Goal: Find specific page/section: Find specific page/section

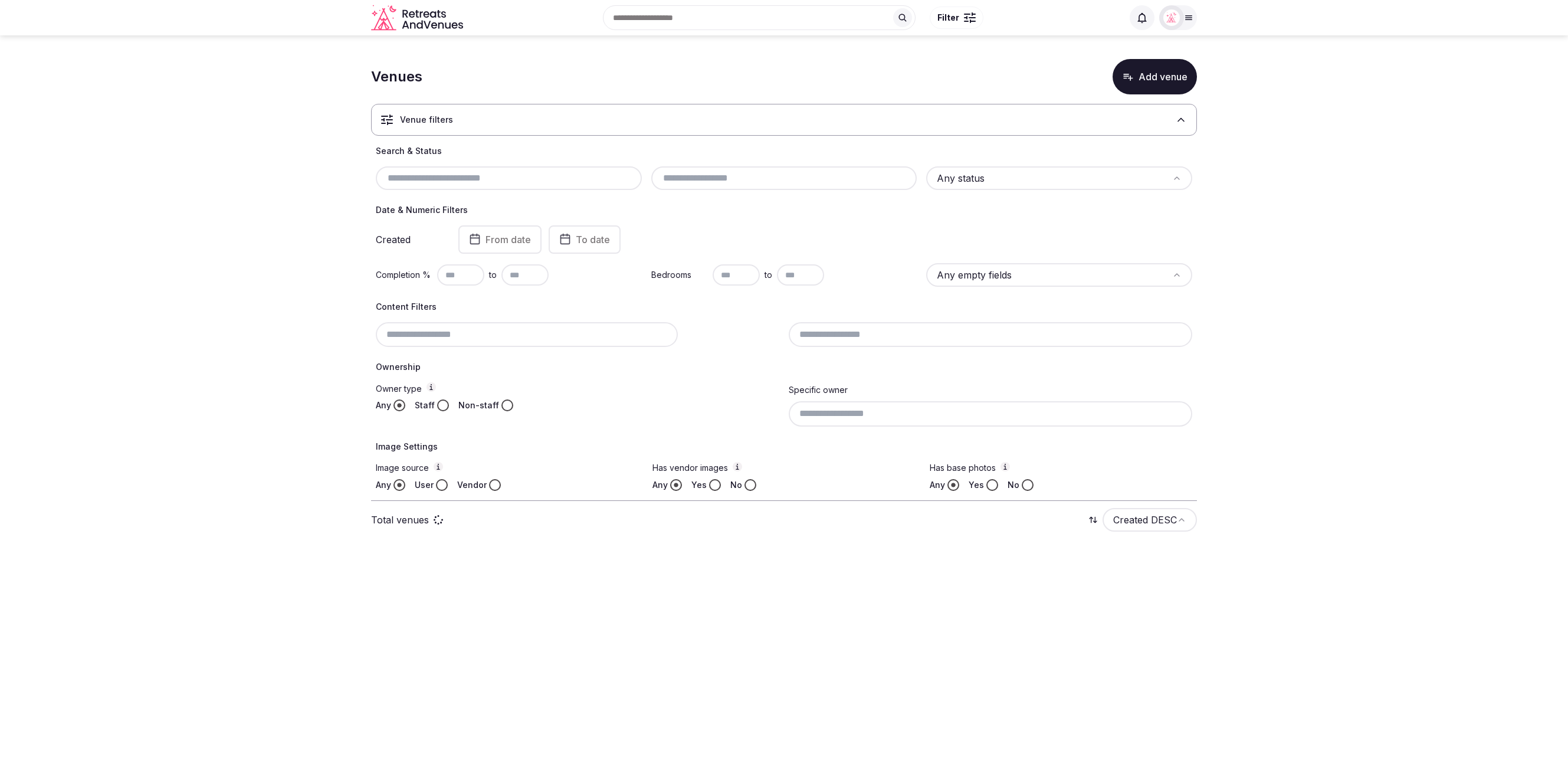
click at [1198, 19] on div "Search Popular Destinations Toscana, Italy Riviera Maya, Mexico Indonesia, Bali…" at bounding box center [784, 18] width 1568 height 35
click at [1181, 21] on div at bounding box center [1171, 18] width 25 height 25
drag, startPoint x: 1191, startPoint y: 105, endPoint x: 1184, endPoint y: 104, distance: 7.1
click at [1191, 105] on div "Logged in as miaceralde Account Staff admin Group flight planner Client view Lo…" at bounding box center [1132, 114] width 127 height 152
click at [1181, 104] on icon at bounding box center [1182, 106] width 10 height 10
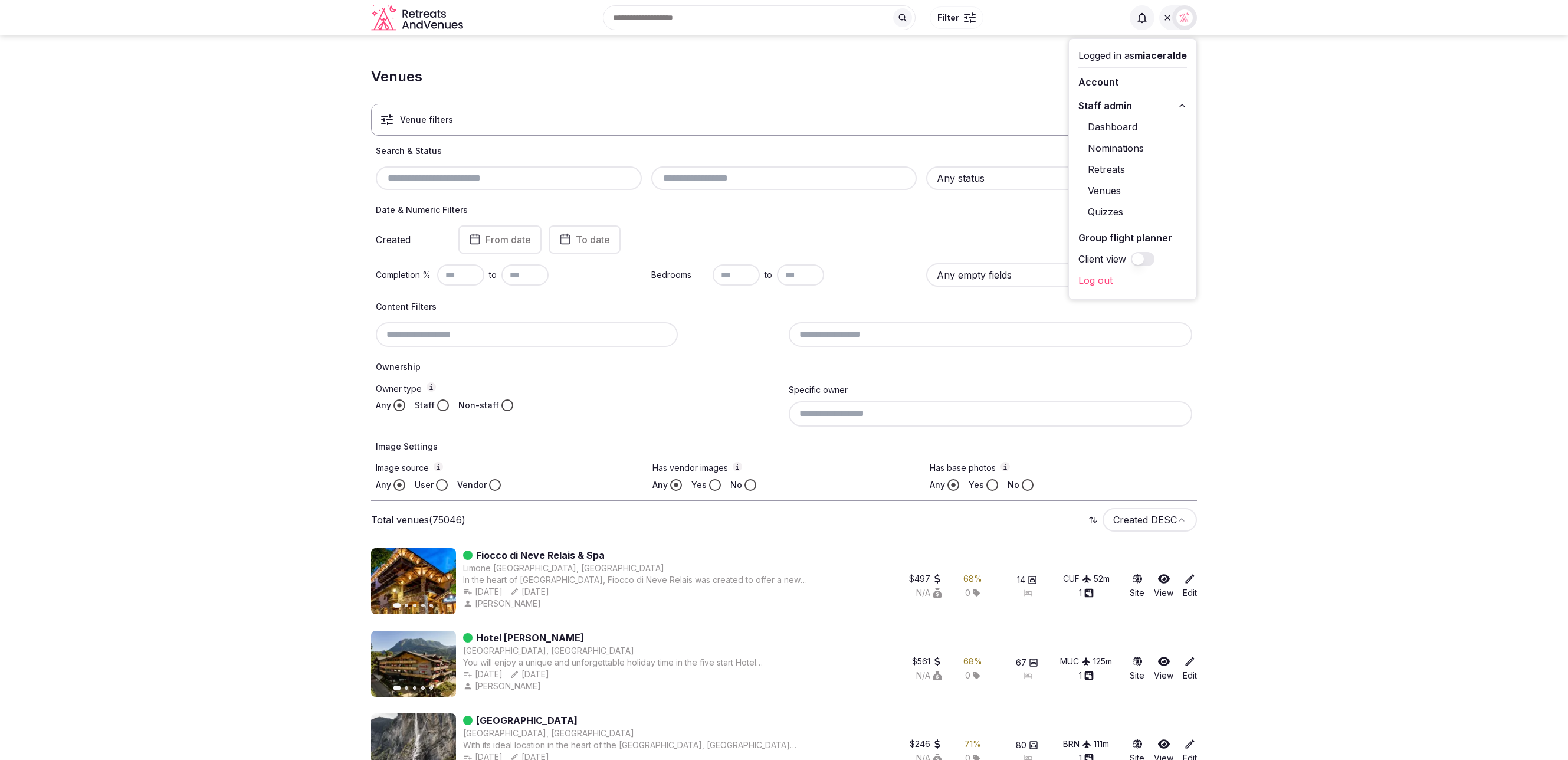
click at [1181, 23] on img at bounding box center [1184, 18] width 16 height 16
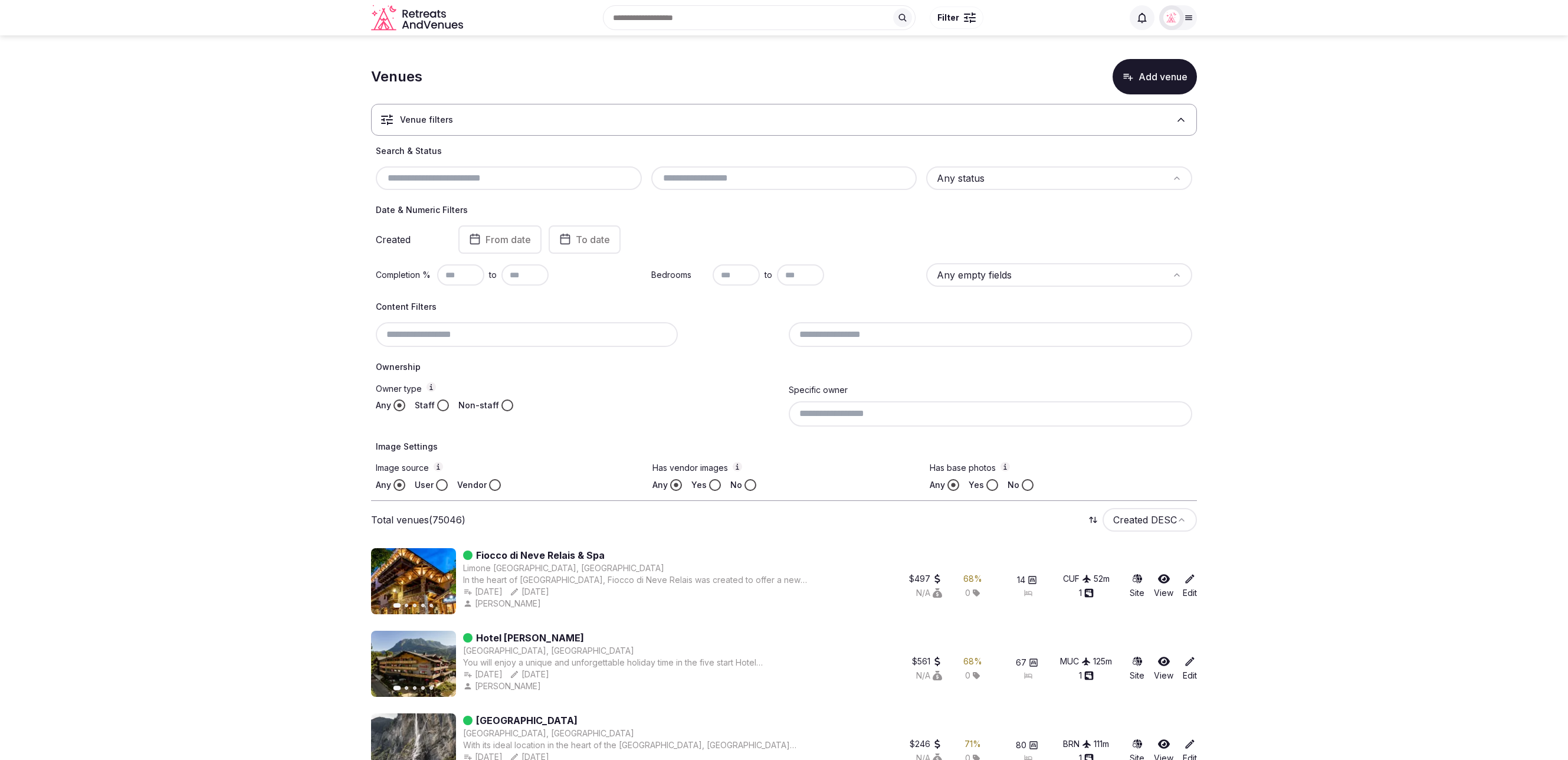
click at [1011, 171] on html "Search Popular Destinations Toscana, Italy Riviera Maya, Mexico Indonesia, Bali…" at bounding box center [784, 380] width 1568 height 760
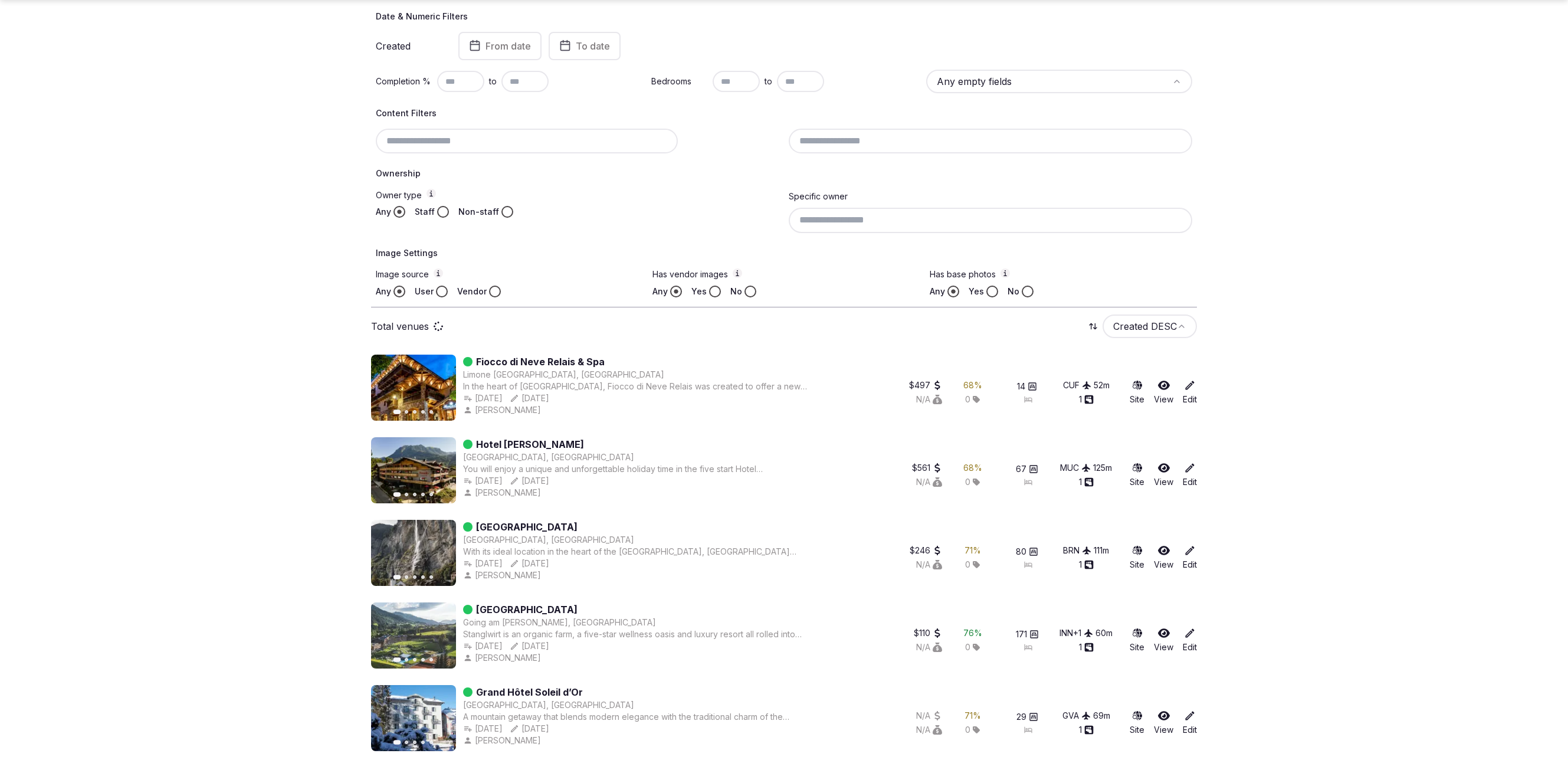
scroll to position [311, 0]
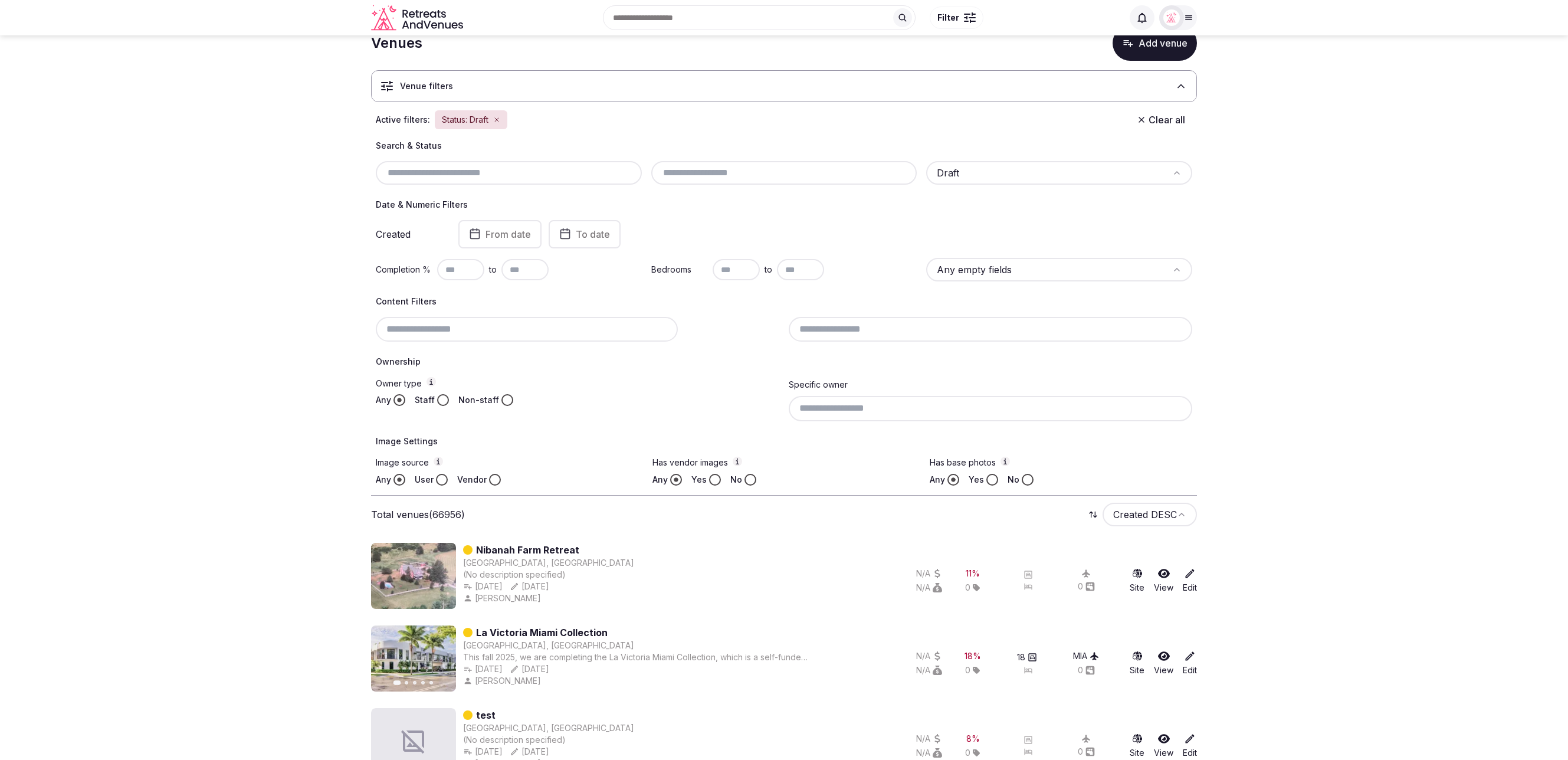
scroll to position [87, 0]
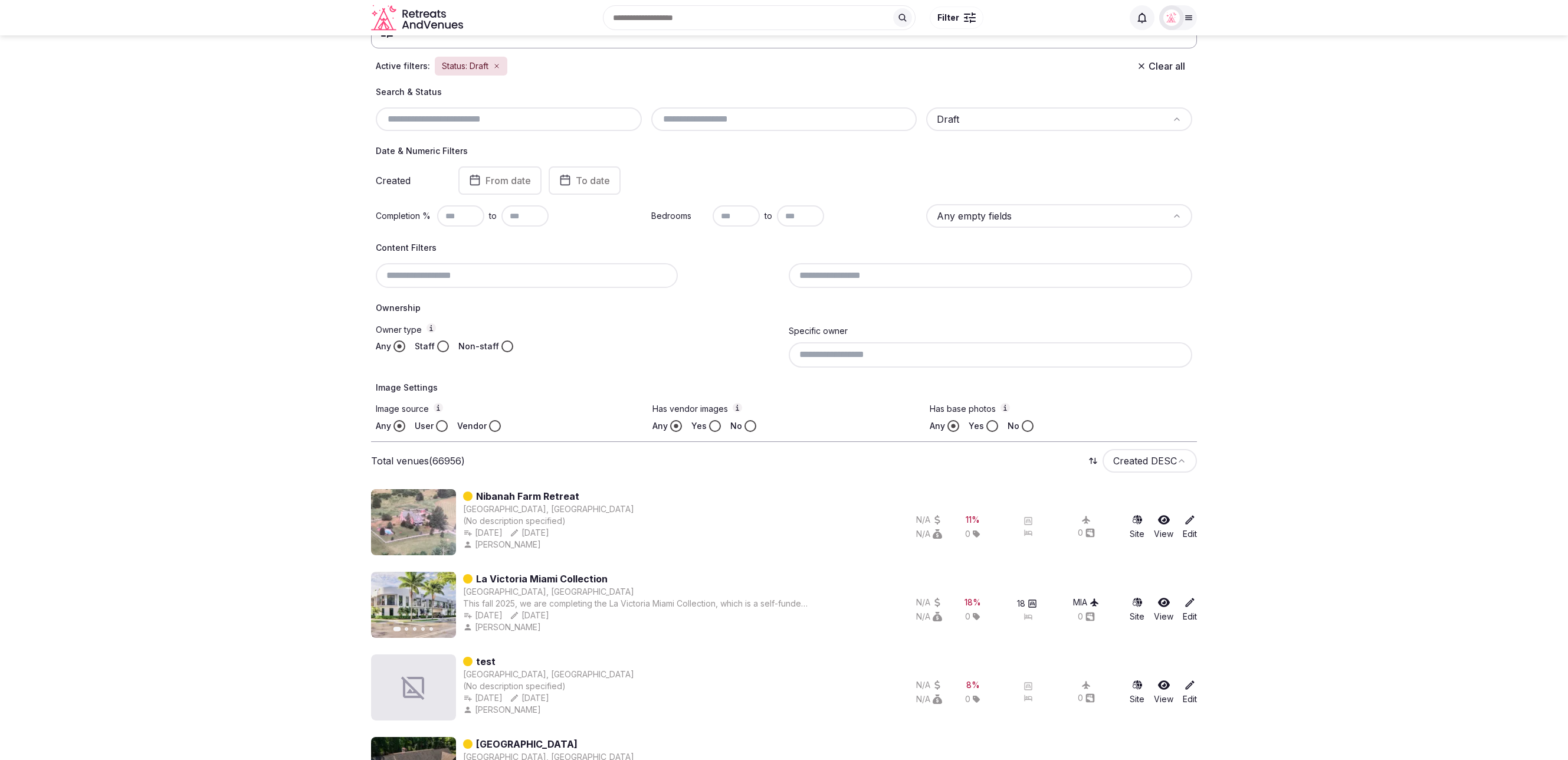
click at [504, 343] on button "Non-staff" at bounding box center [507, 346] width 12 height 12
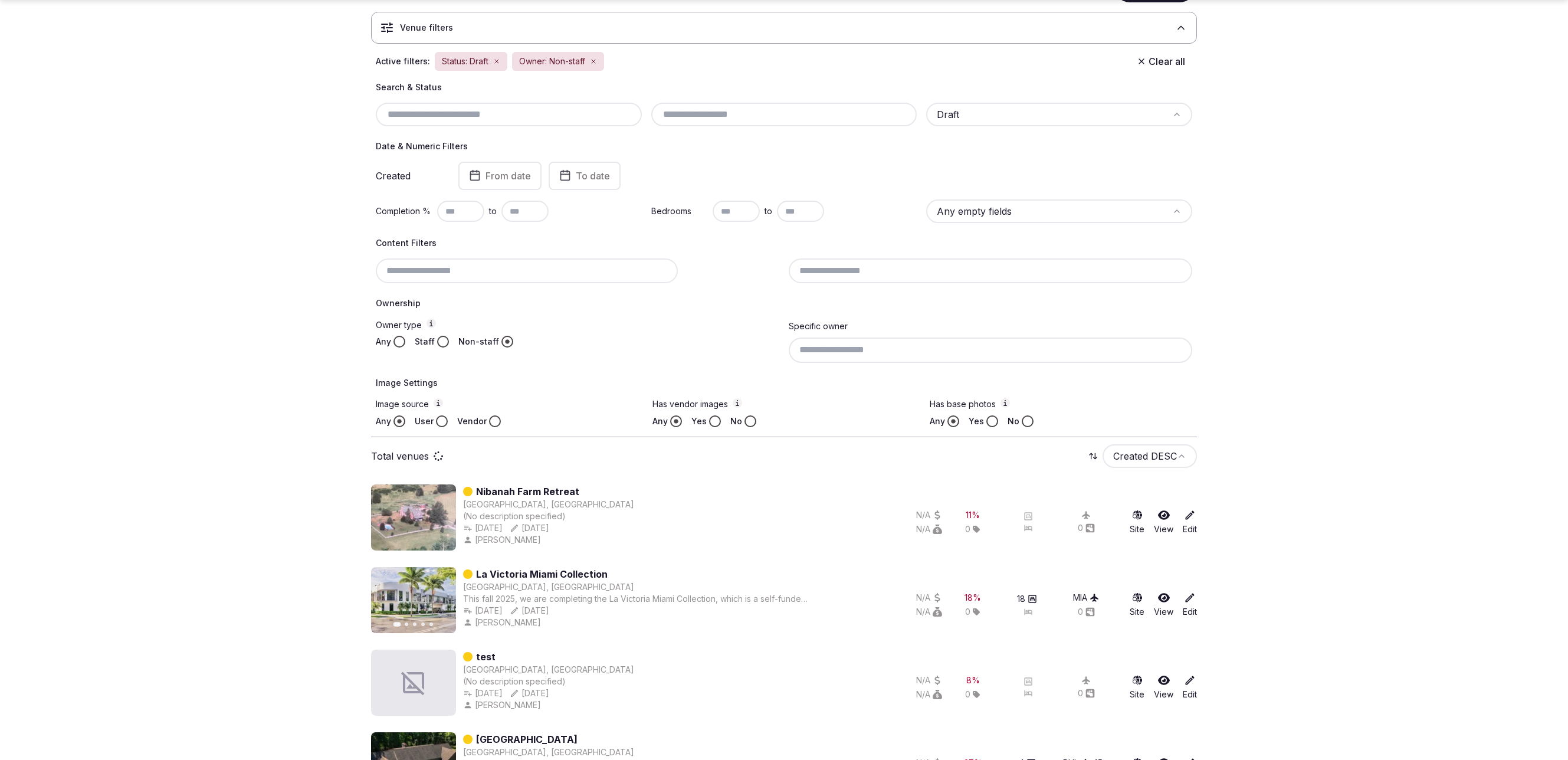
scroll to position [93, 0]
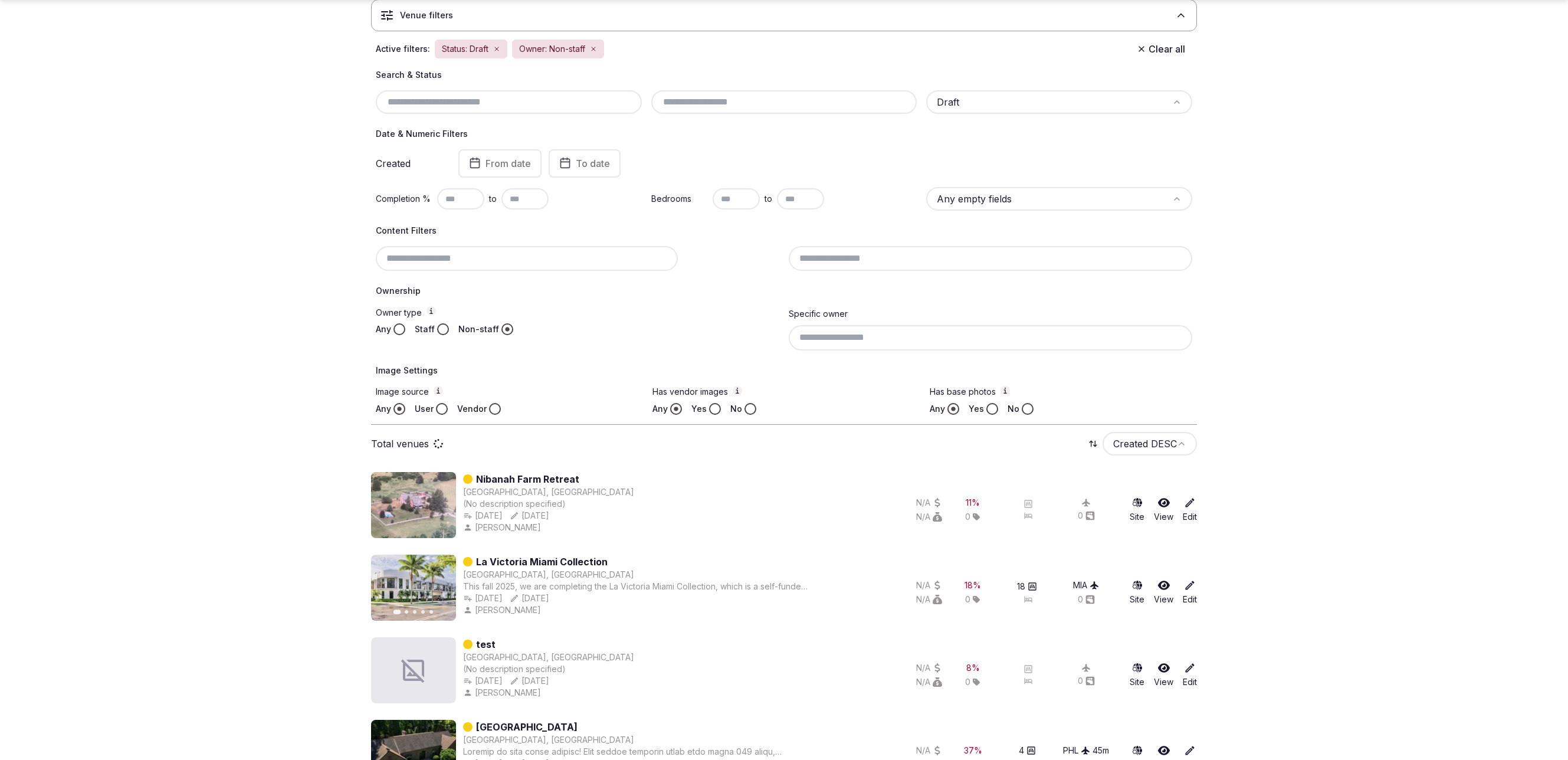
click at [492, 408] on button "Vendor" at bounding box center [494, 409] width 12 height 12
click at [992, 407] on button "Yes" at bounding box center [992, 409] width 12 height 12
click at [713, 408] on button "Yes" at bounding box center [715, 409] width 12 height 12
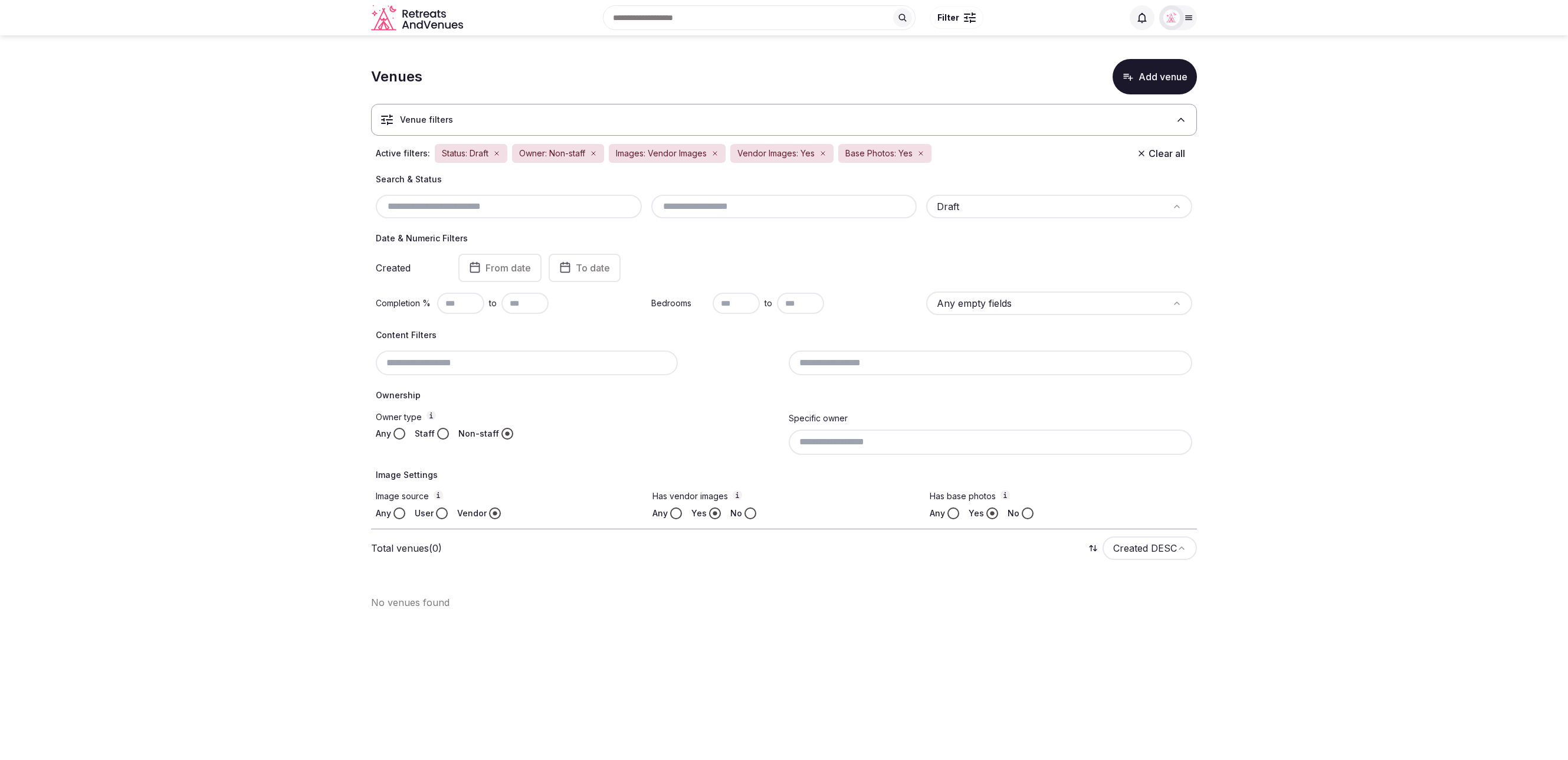
click at [1402, 365] on section "Venues Add venue Venue filters Active filters: Status: Draft Owner: Non-staff I…" at bounding box center [784, 329] width 1568 height 588
click at [565, 423] on div "Owner type Any Staff Non-staff" at bounding box center [577, 433] width 404 height 44
click at [1029, 246] on div "Date & Numeric Filters Created From date To date Completion % to Bedrooms to An…" at bounding box center [783, 274] width 816 height 83
click at [1370, 191] on section "Venues Add venue Venue filters Active filters: Status: Draft Owner: Non-staff I…" at bounding box center [784, 329] width 1568 height 588
click at [1369, 184] on section "Venues Add venue Venue filters Active filters: Status: Draft Owner: Non-staff I…" at bounding box center [784, 329] width 1568 height 588
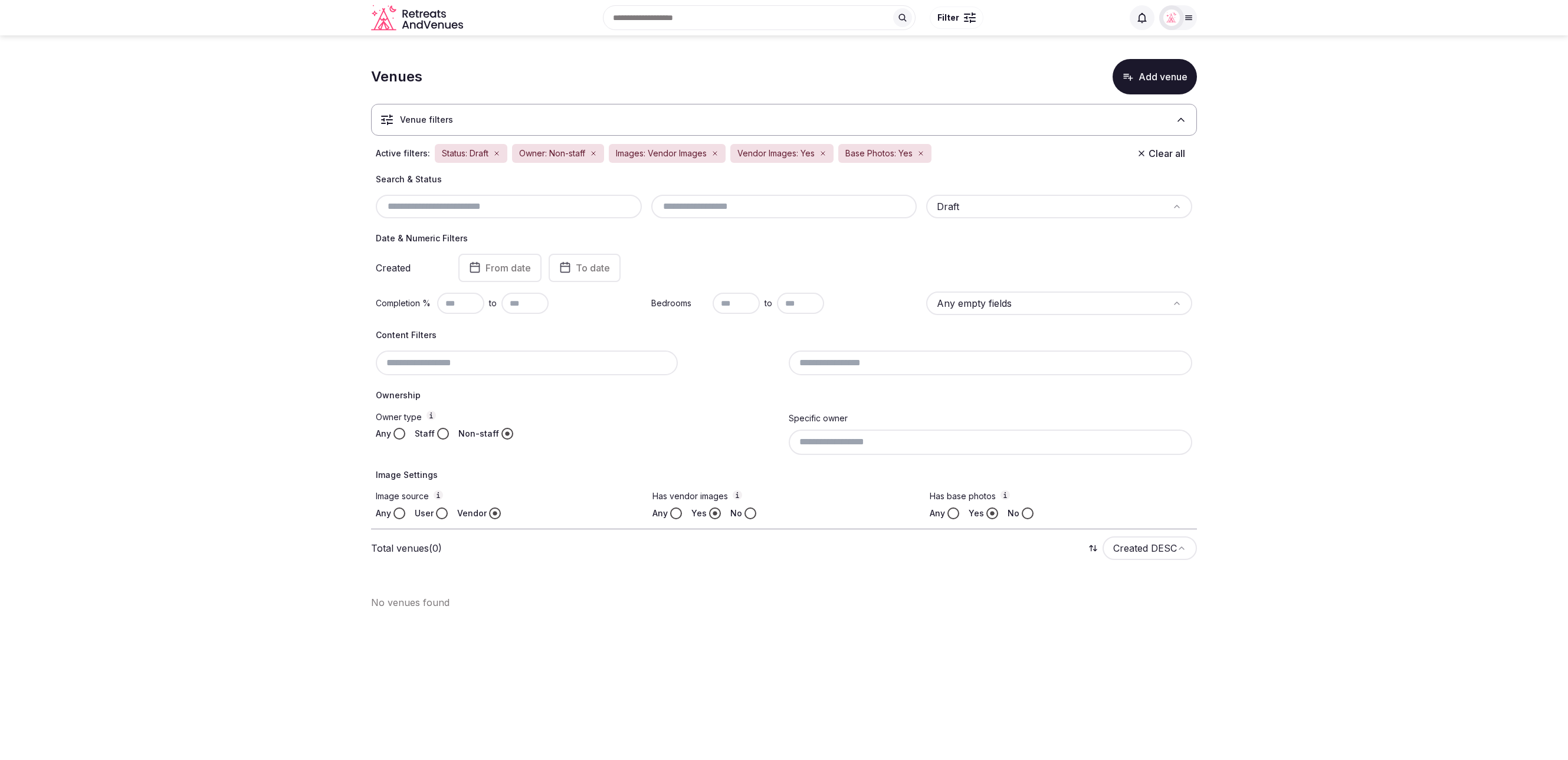
click at [1365, 180] on section "Venues Add venue Venue filters Active filters: Status: Draft Owner: Non-staff I…" at bounding box center [784, 329] width 1568 height 588
click at [1307, 252] on section "Venues Add venue Venue filters Active filters: Status: Draft Owner: Non-staff I…" at bounding box center [784, 329] width 1568 height 588
click at [1125, 214] on html "Search Popular Destinations Toscana, Italy Riviera Maya, Mexico Indonesia, Bali…" at bounding box center [784, 380] width 1568 height 760
click at [1317, 279] on html "Search Popular Destinations Toscana, Italy Riviera Maya, Mexico Indonesia, Bali…" at bounding box center [784, 380] width 1568 height 760
click at [1074, 211] on html "Search Popular Destinations Toscana, Italy Riviera Maya, Mexico Indonesia, Bali…" at bounding box center [784, 380] width 1568 height 760
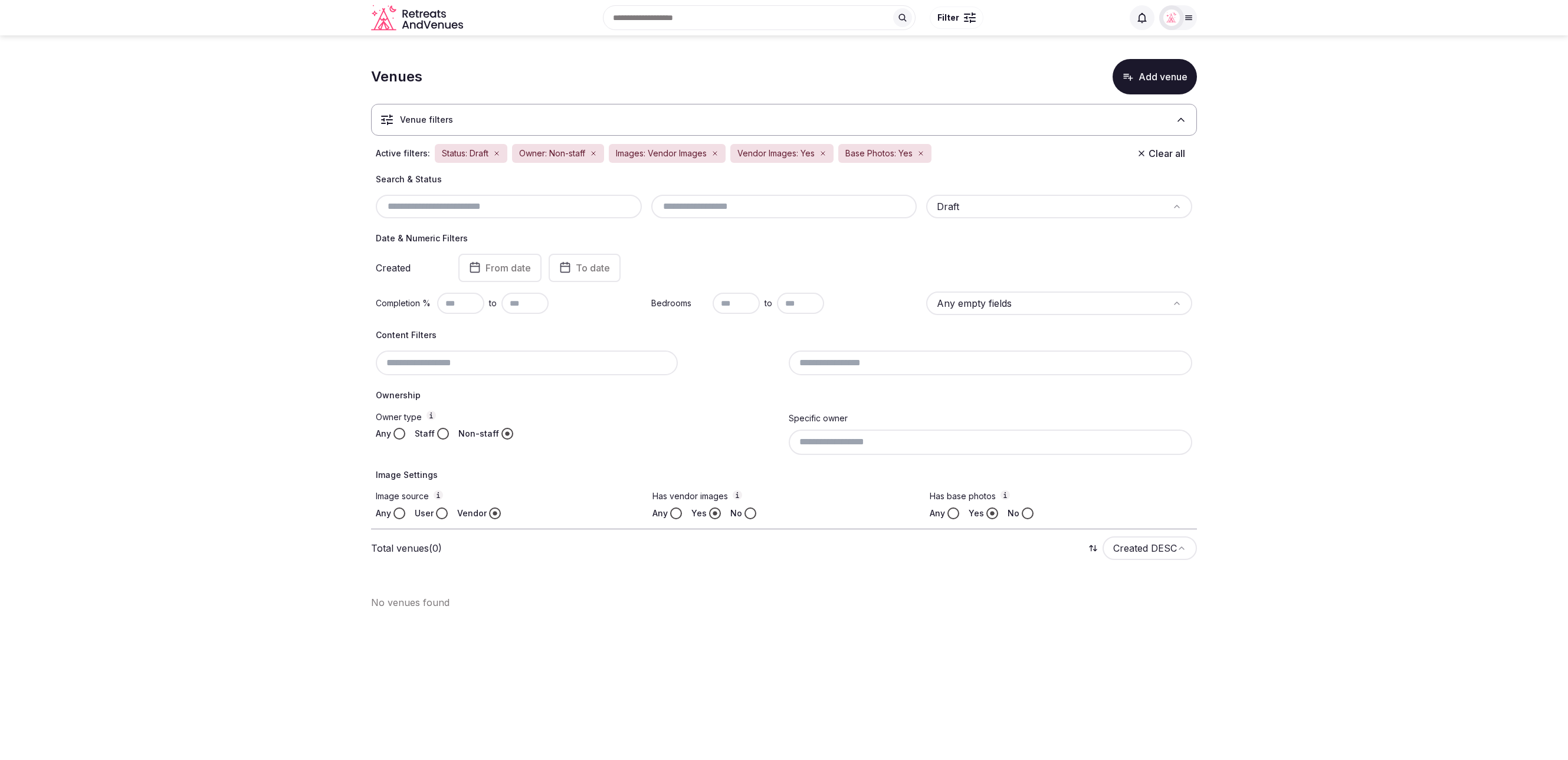
click at [1312, 294] on html "Search Popular Destinations Toscana, Italy Riviera Maya, Mexico Indonesia, Bali…" at bounding box center [784, 380] width 1568 height 760
click at [1368, 152] on section "Venues Add venue Venue filters Active filters: Status: Draft Owner: Non-staff I…" at bounding box center [784, 329] width 1568 height 588
click at [1325, 189] on section "Venues Add venue Venue filters Active filters: Status: Draft Owner: Non-staff I…" at bounding box center [784, 329] width 1568 height 588
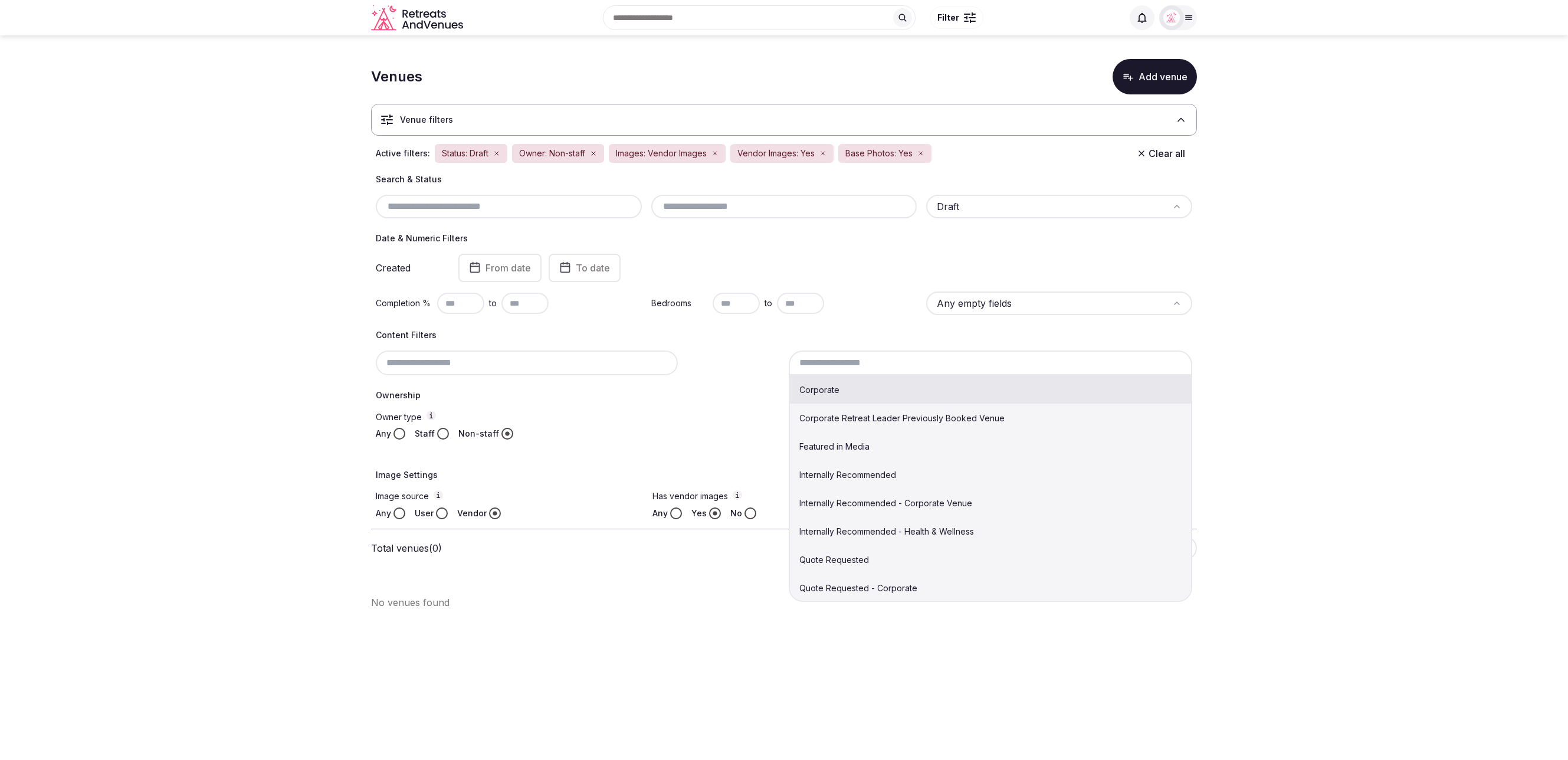
click at [868, 365] on input at bounding box center [990, 363] width 404 height 25
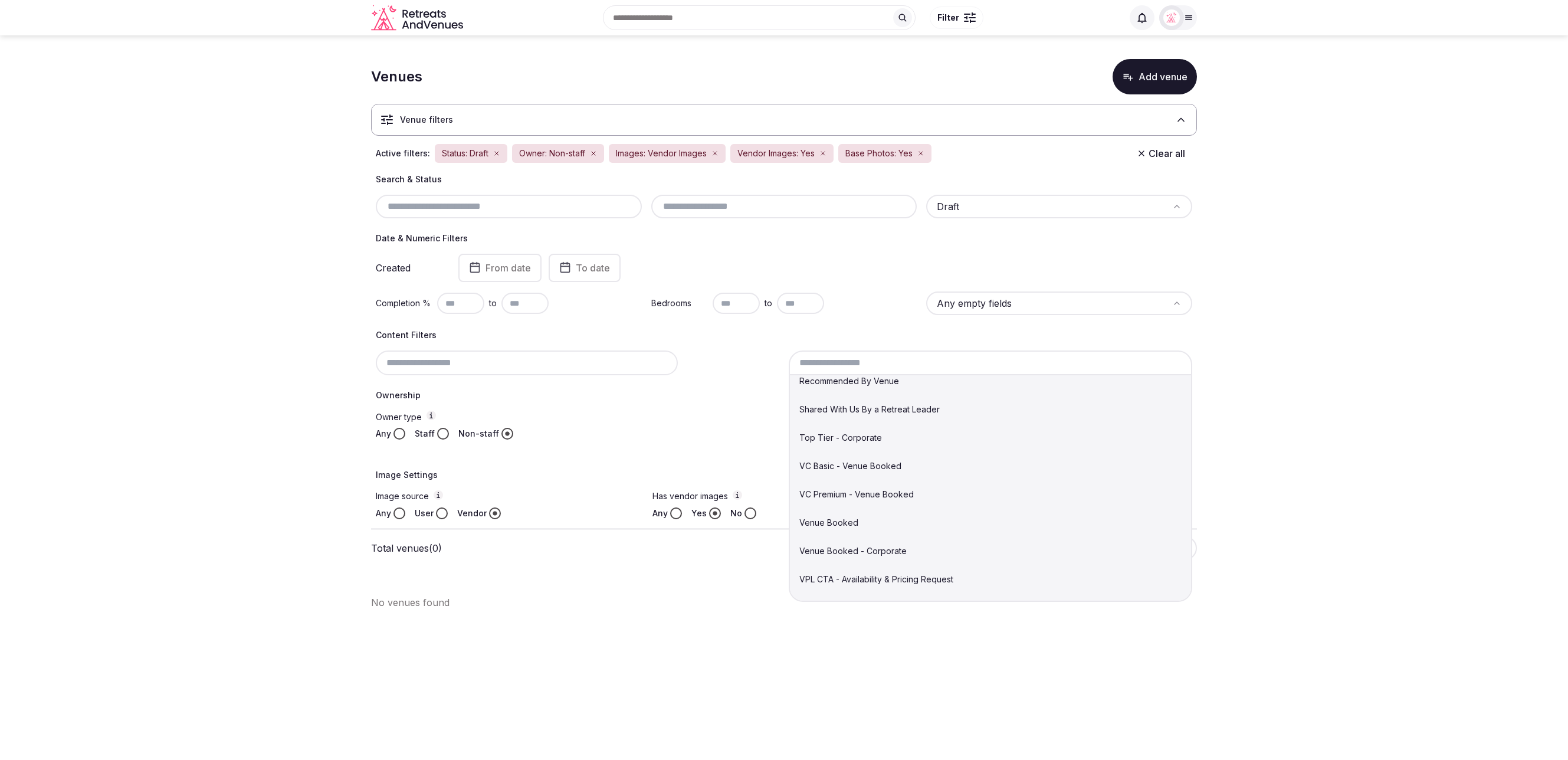
scroll to position [348, 0]
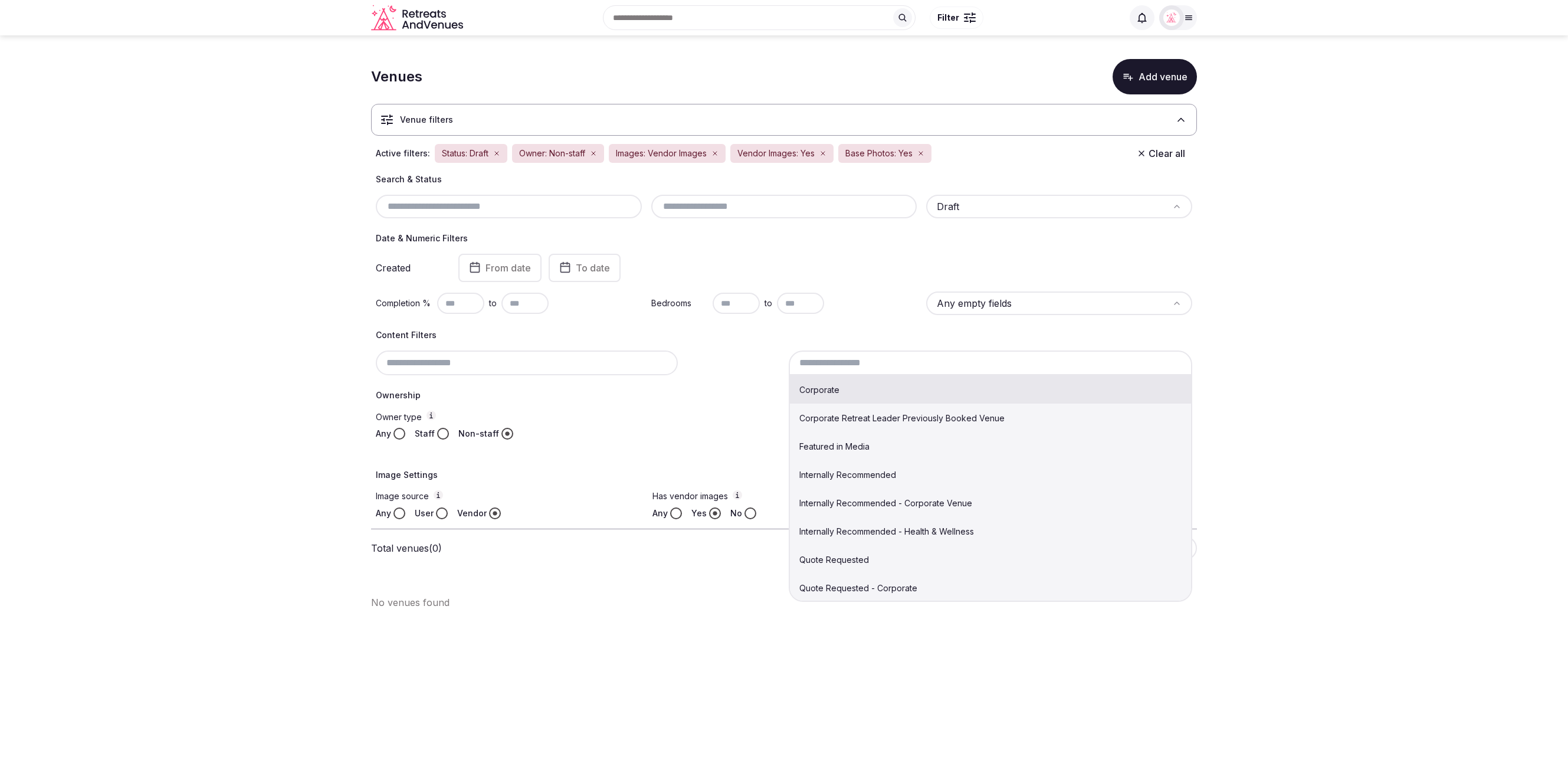
click at [997, 677] on body "Search Popular Destinations Toscana, Italy Riviera Maya, Mexico Indonesia, Bali…" at bounding box center [784, 380] width 1568 height 760
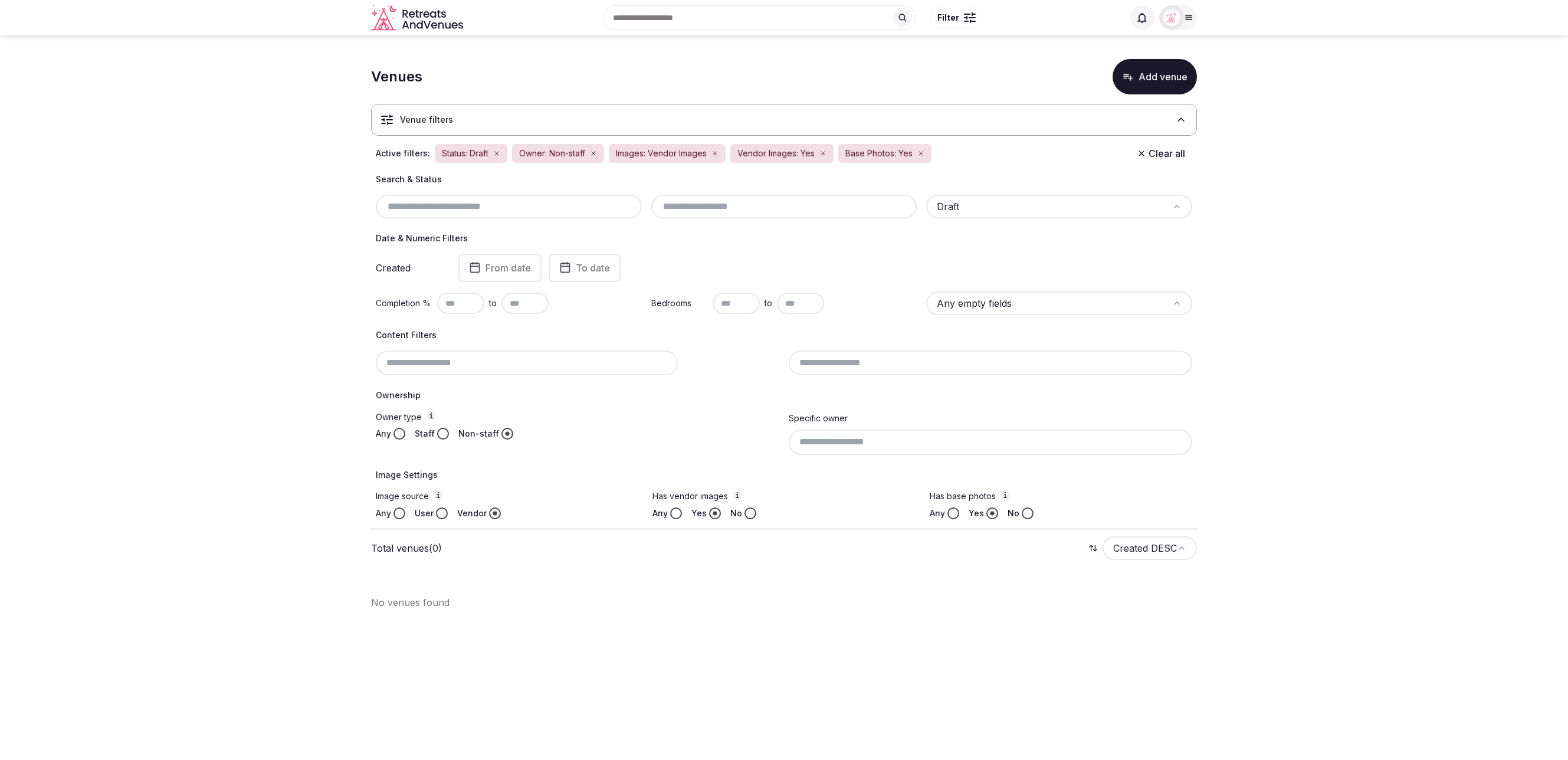
click at [1381, 356] on section "Venues Add venue Venue filters Active filters: Status: Draft Owner: Non-staff I…" at bounding box center [784, 329] width 1568 height 588
click at [1278, 473] on section "Venues Add venue Venue filters Active filters: Status: Draft Owner: Non-staff I…" at bounding box center [784, 329] width 1568 height 588
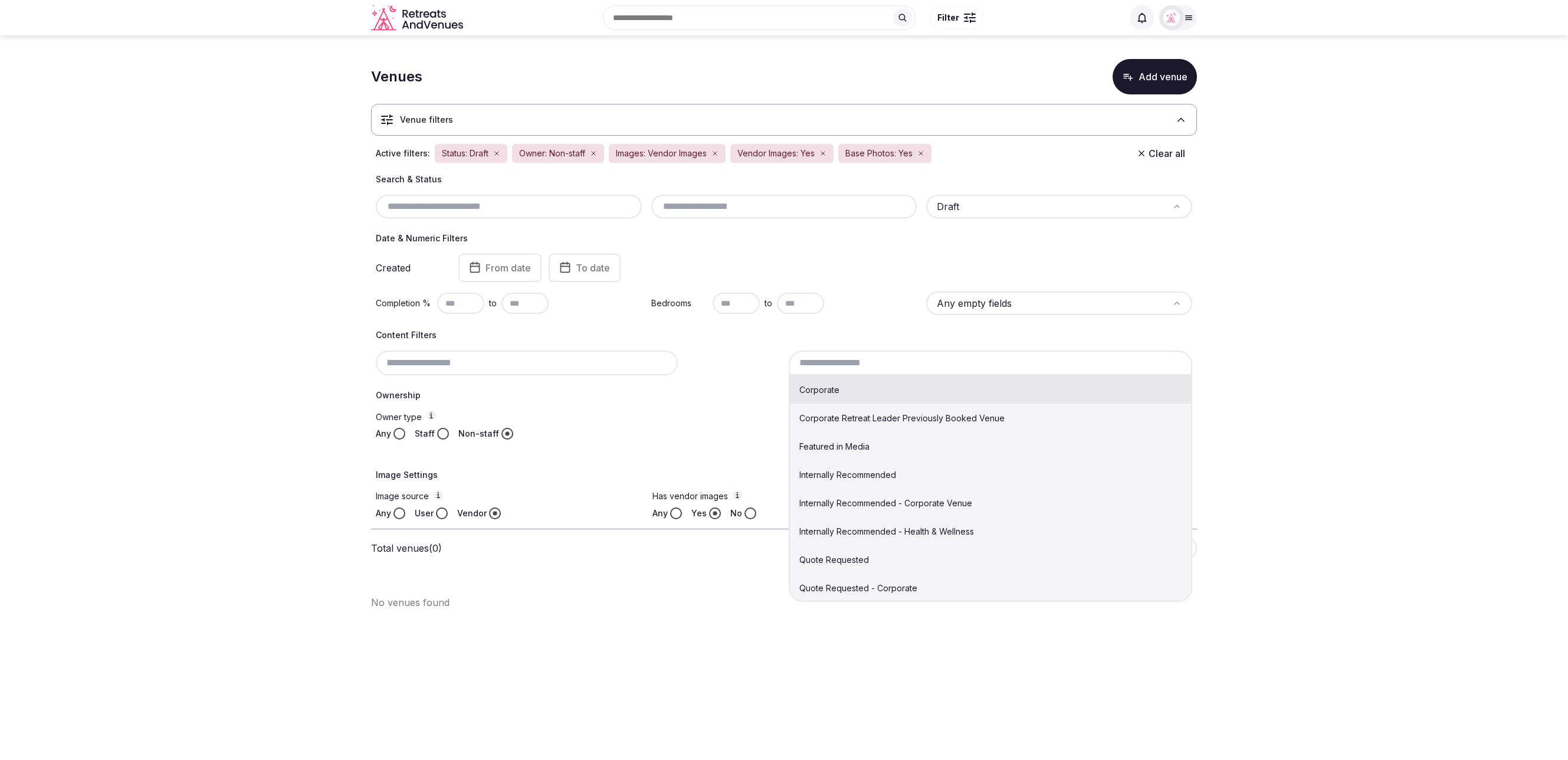
click at [886, 359] on input at bounding box center [990, 363] width 404 height 25
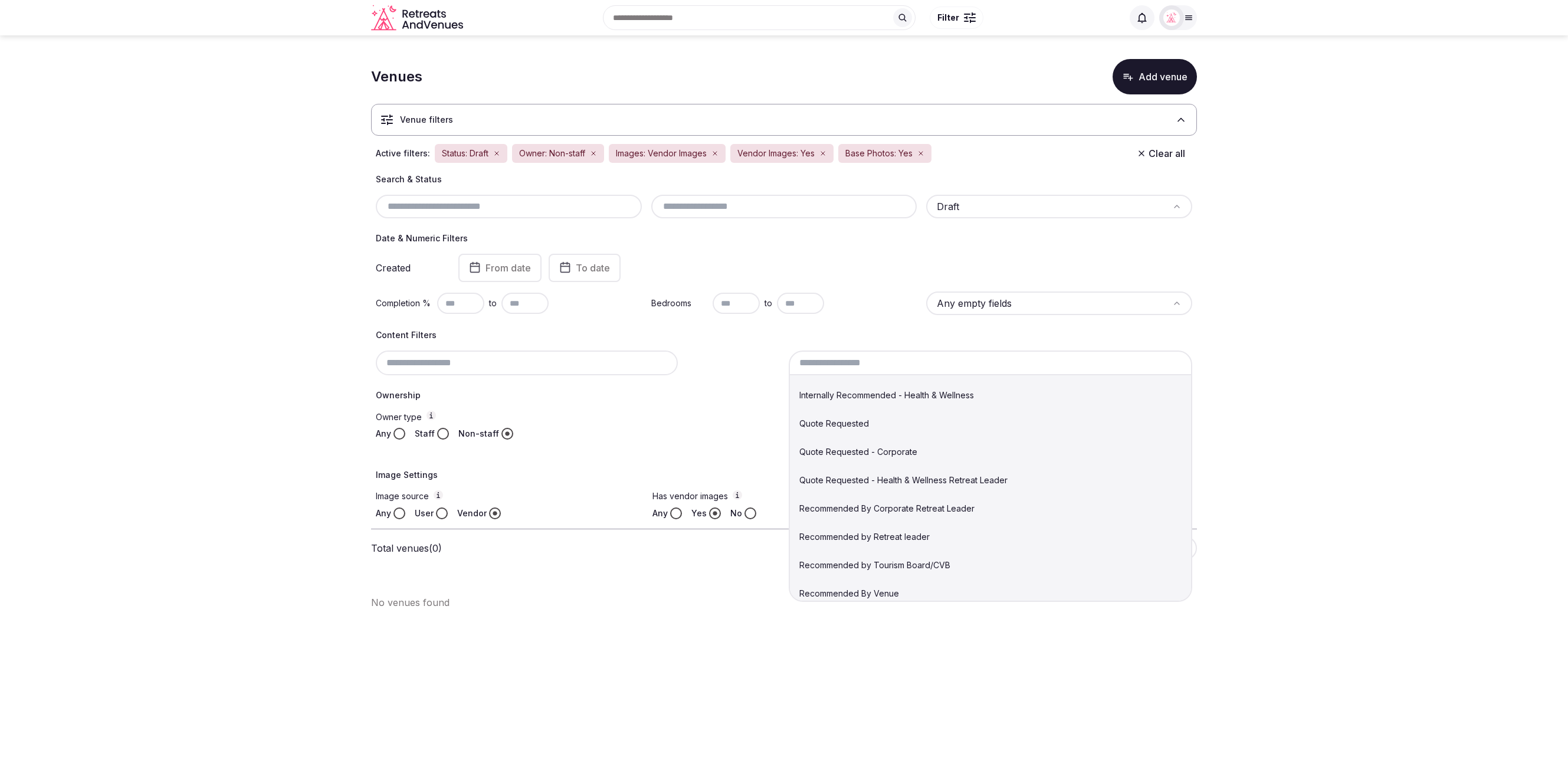
scroll to position [0, 0]
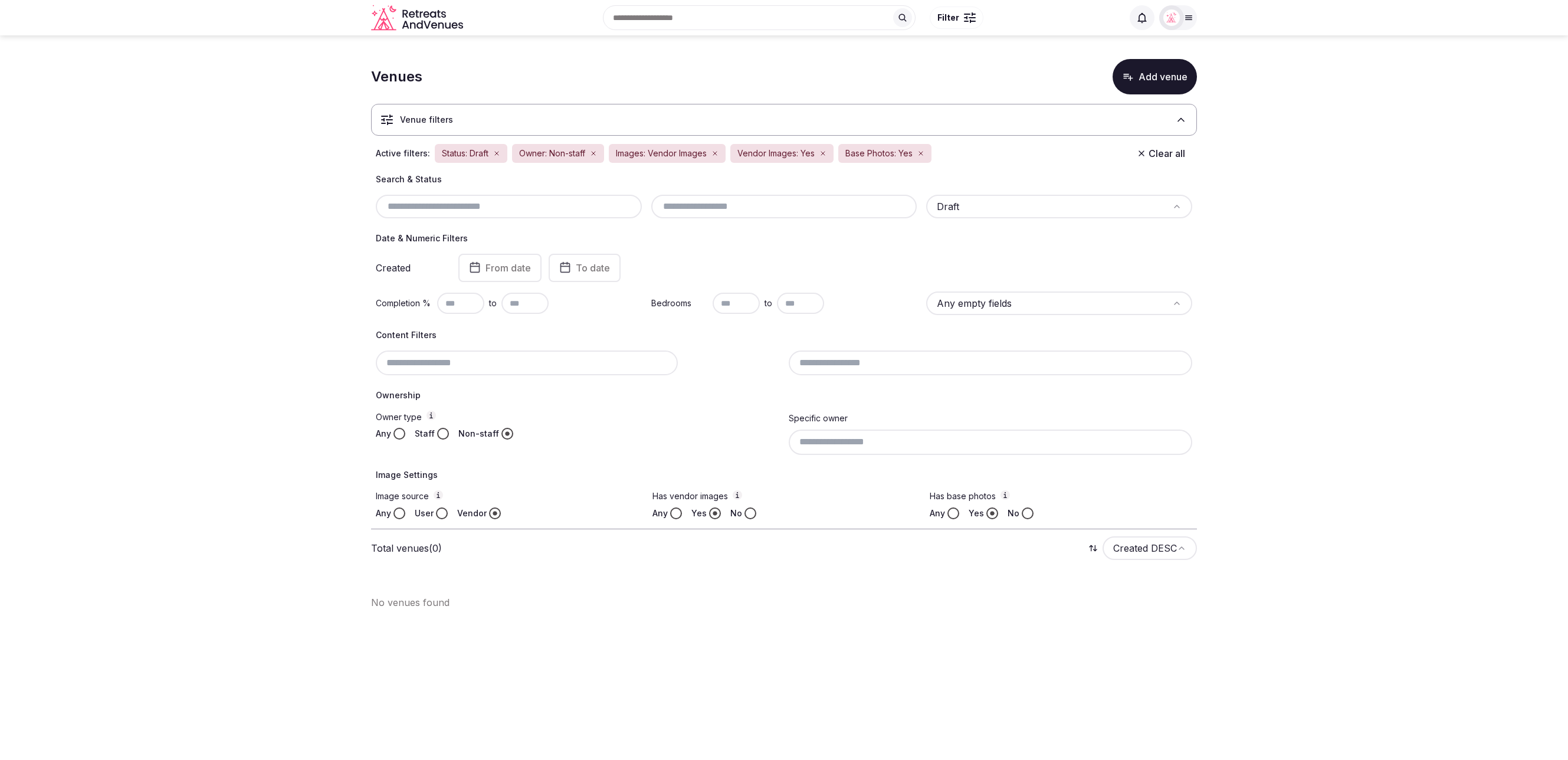
click at [1363, 480] on section "Venues Add venue Venue filters Active filters: Status: Draft Owner: Non-staff I…" at bounding box center [784, 329] width 1568 height 588
click at [246, 156] on section "Venues Add venue Venue filters Active filters: Status: Draft Owner: Non-staff I…" at bounding box center [784, 329] width 1568 height 588
click at [1489, 164] on section "Venues Add venue Venue filters Active filters: Status: Draft Owner: Non-staff I…" at bounding box center [784, 329] width 1568 height 588
click at [1429, 584] on section "Venues Add venue Venue filters Active filters: Status: Draft Owner: Non-staff I…" at bounding box center [784, 329] width 1568 height 588
click at [554, 428] on div "Any Staff Non-staff" at bounding box center [577, 434] width 404 height 12
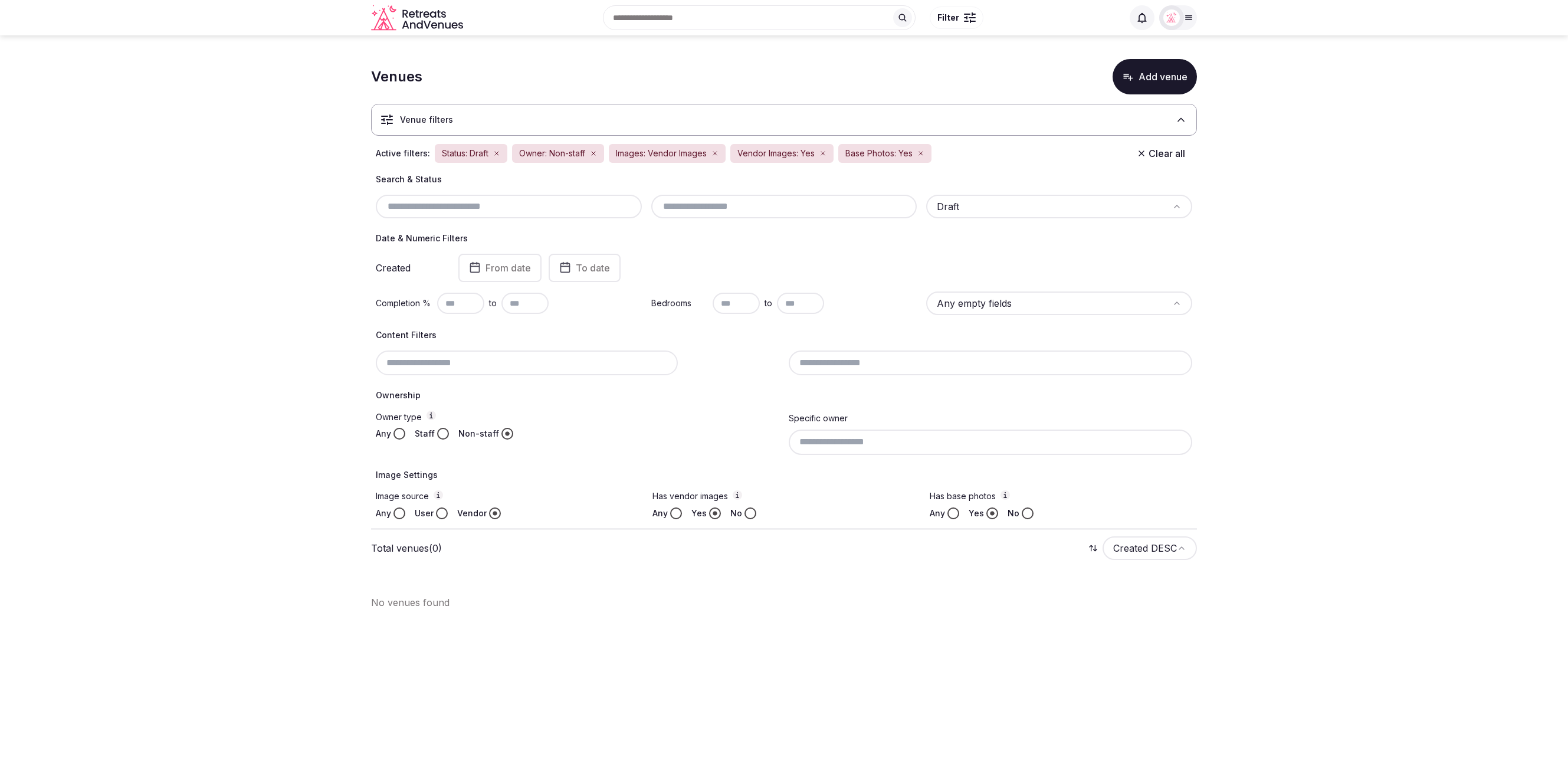
click at [231, 412] on section "Venues Add venue Venue filters Active filters: Status: Draft Owner: Non-staff I…" at bounding box center [784, 329] width 1568 height 588
click at [1264, 170] on section "Venues Add venue Venue filters Active filters: Status: Draft Owner: Non-staff I…" at bounding box center [784, 329] width 1568 height 588
click at [1165, 152] on button "Clear all" at bounding box center [1161, 153] width 63 height 21
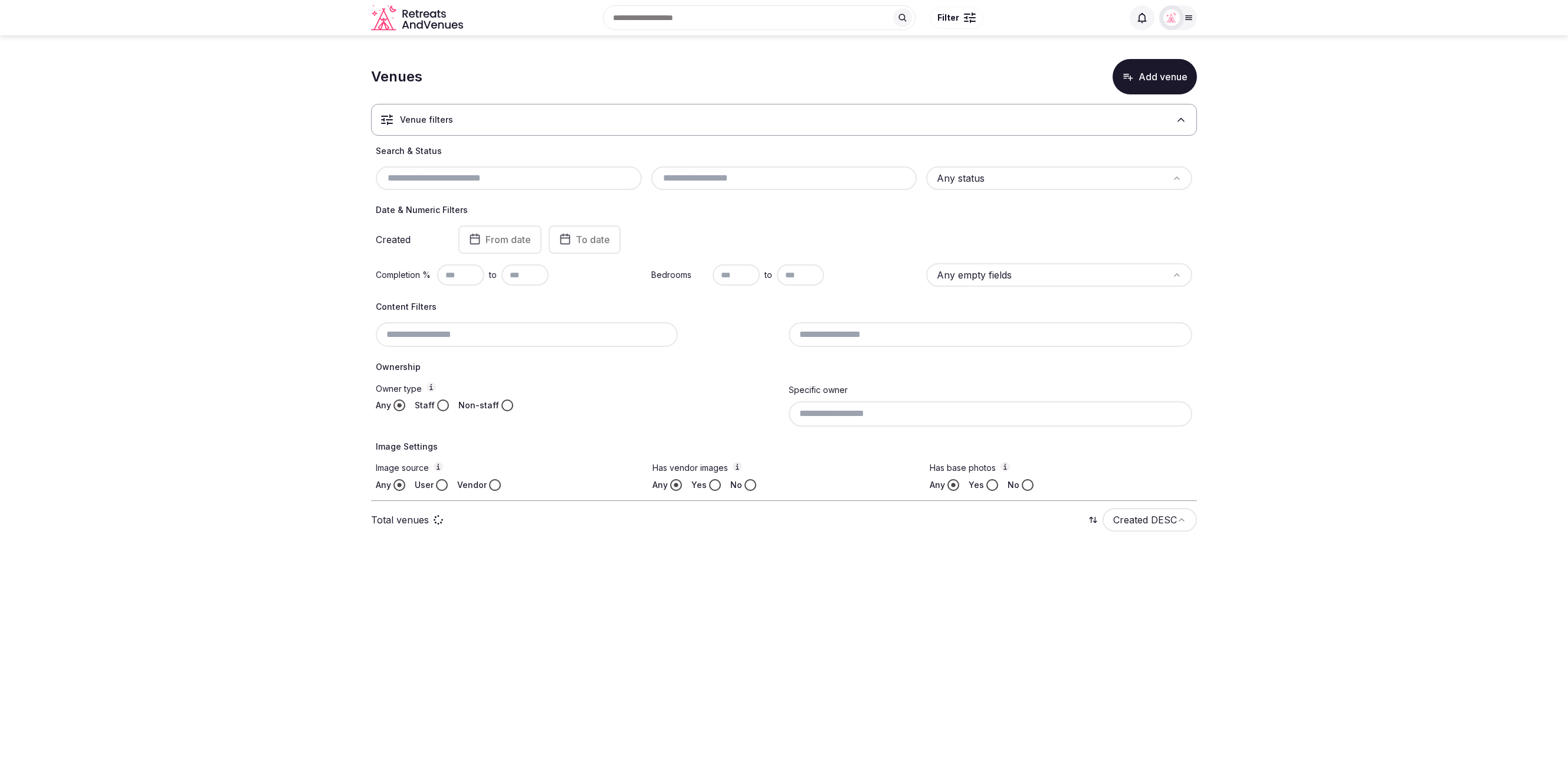
click at [265, 193] on section "Venues Add venue Venue filters Search & Status Any status Date & Numeric Filter…" at bounding box center [784, 298] width 1568 height 527
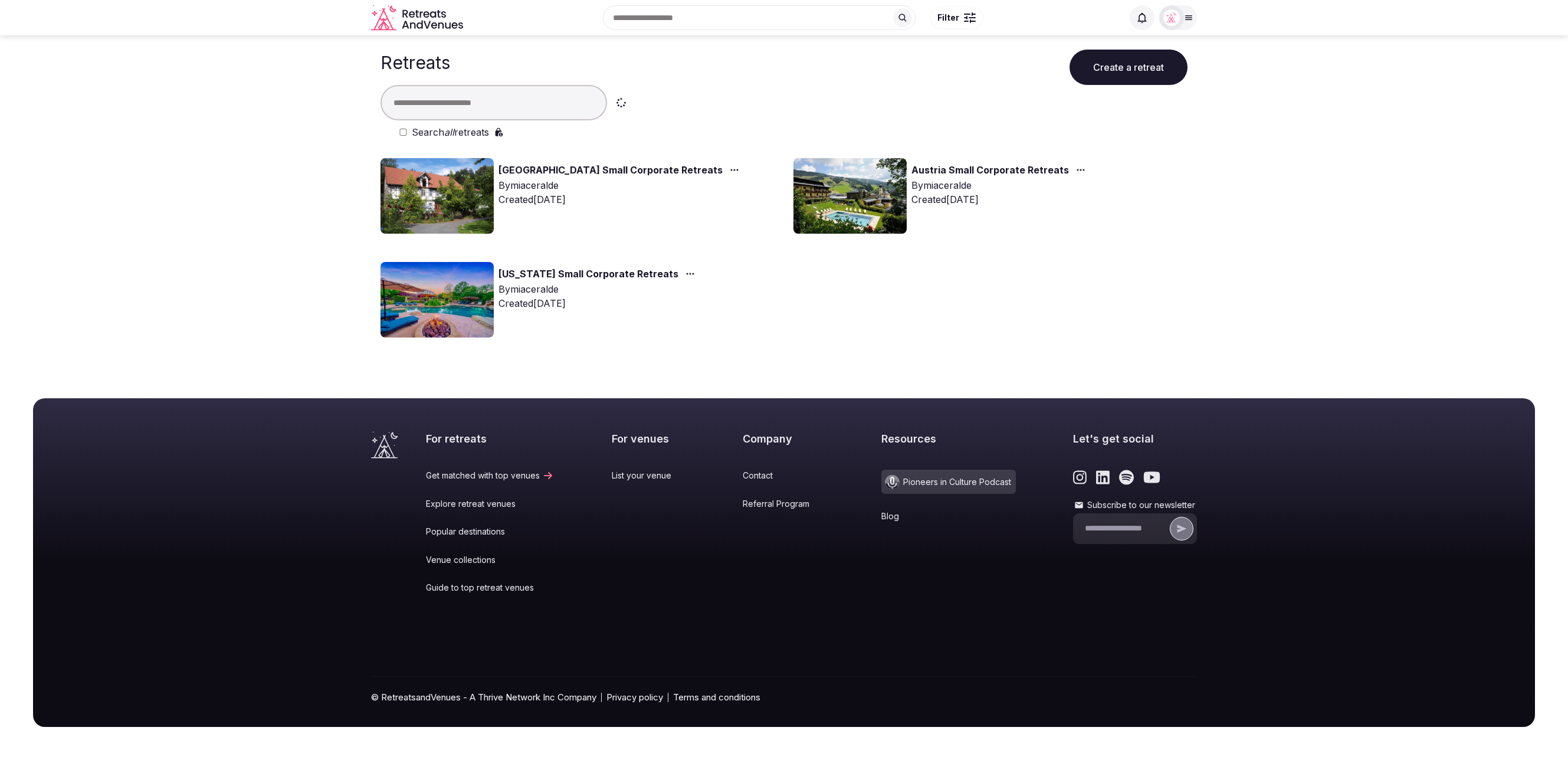
click at [425, 102] on input "text" at bounding box center [494, 103] width 226 height 35
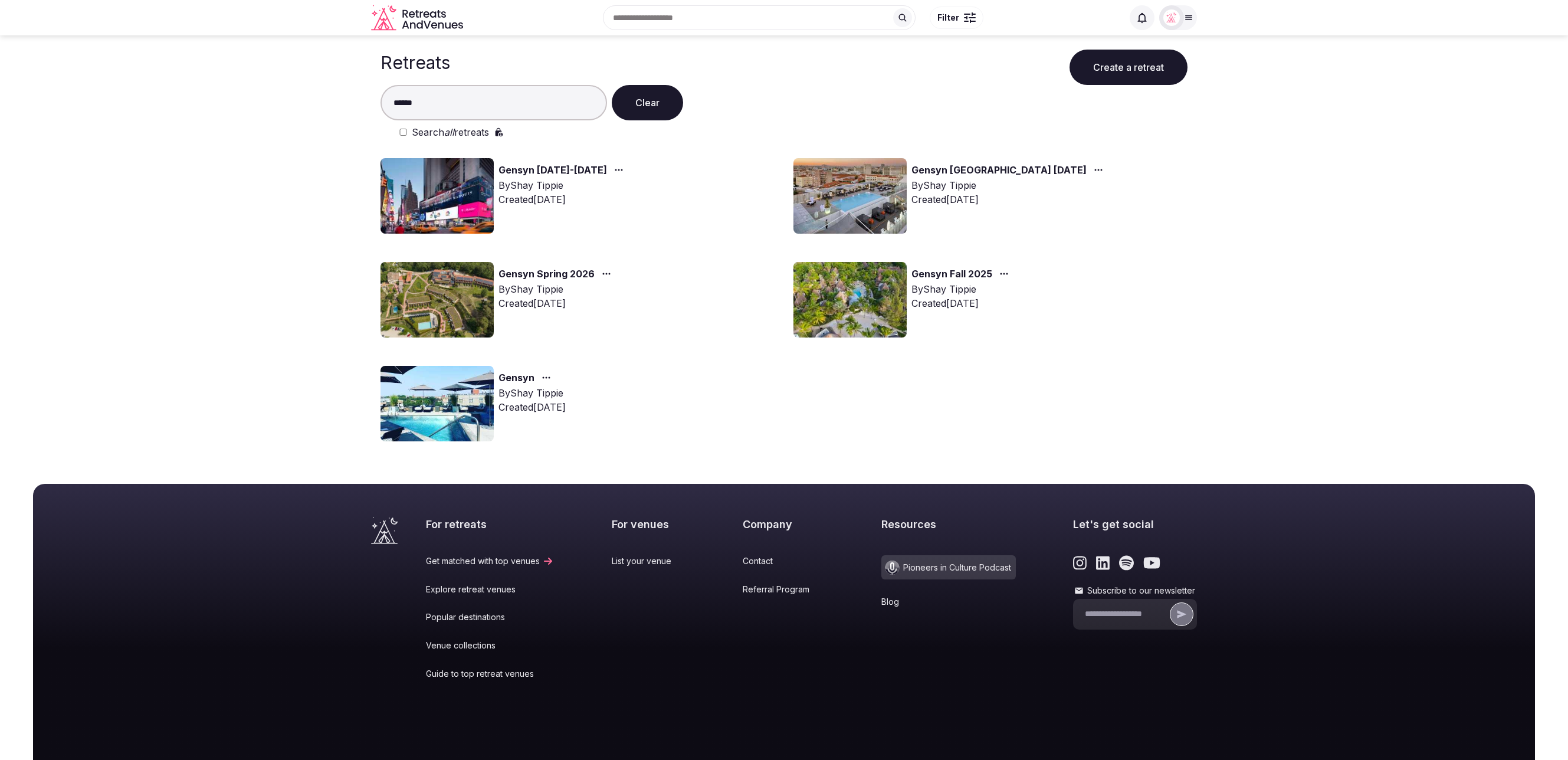
type input "******"
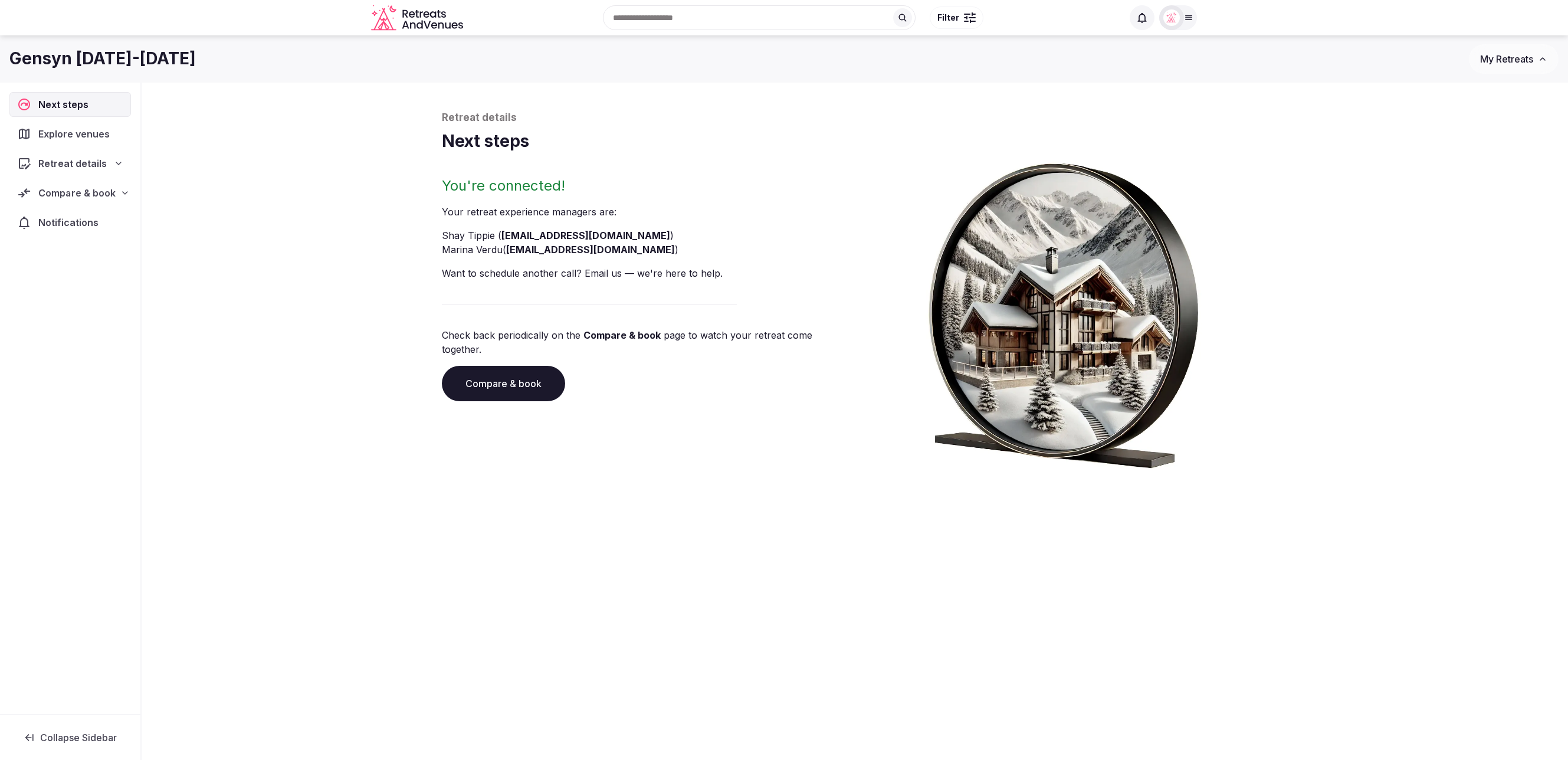
click at [97, 190] on span "Compare & book" at bounding box center [77, 192] width 77 height 14
click at [86, 211] on span "Shortlisted venues (21)" at bounding box center [76, 216] width 95 height 12
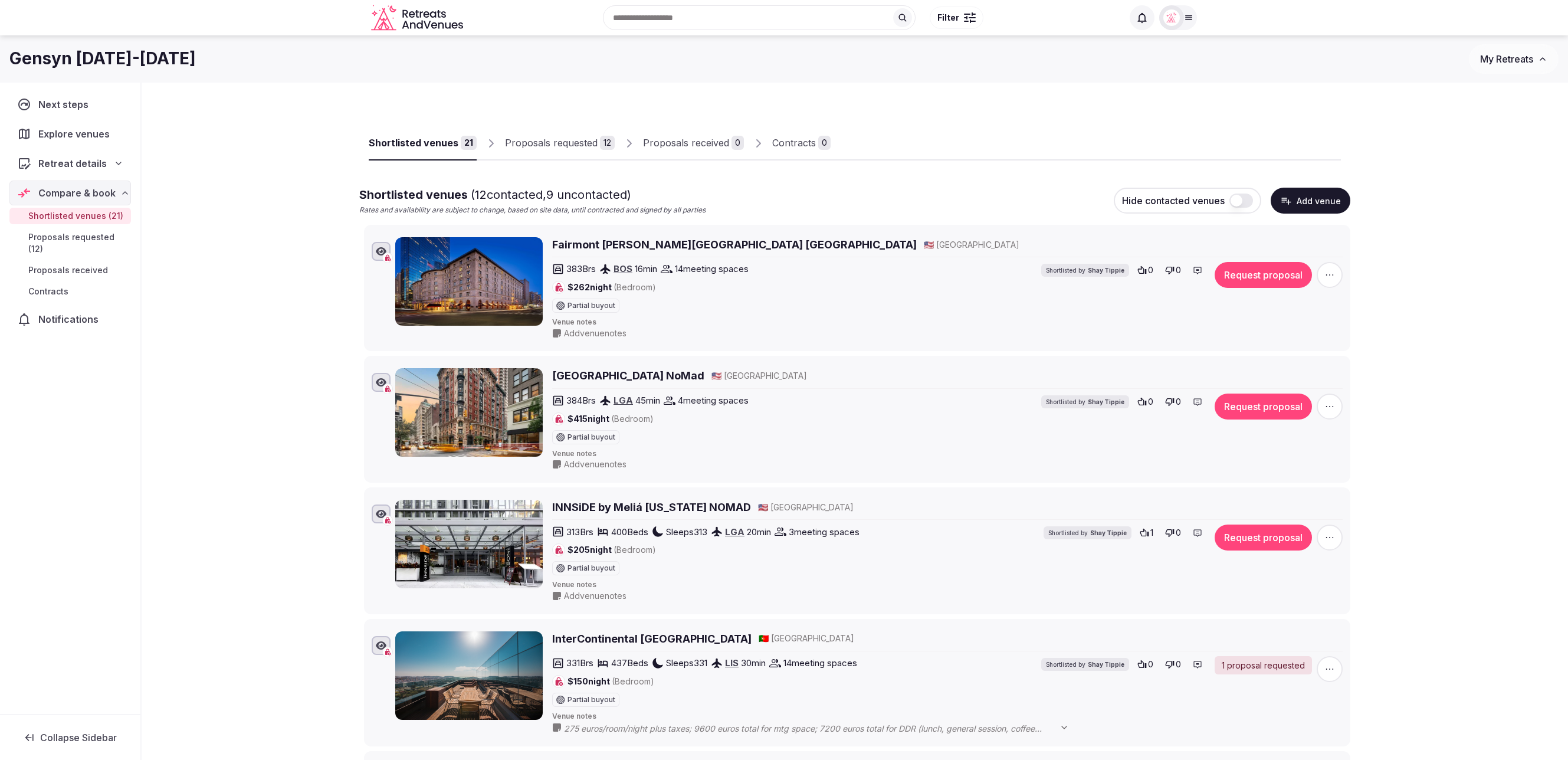
click at [571, 54] on div "Gensyn [DATE]-[DATE]" at bounding box center [740, 59] width 1460 height 23
